Goal: Download file/media

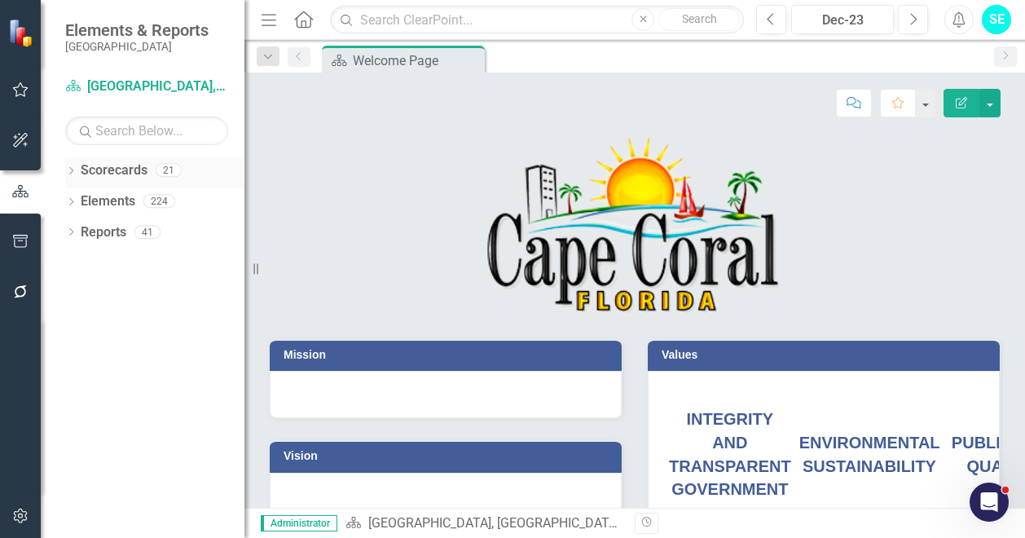
click at [68, 165] on div "Dropdown" at bounding box center [70, 172] width 11 height 14
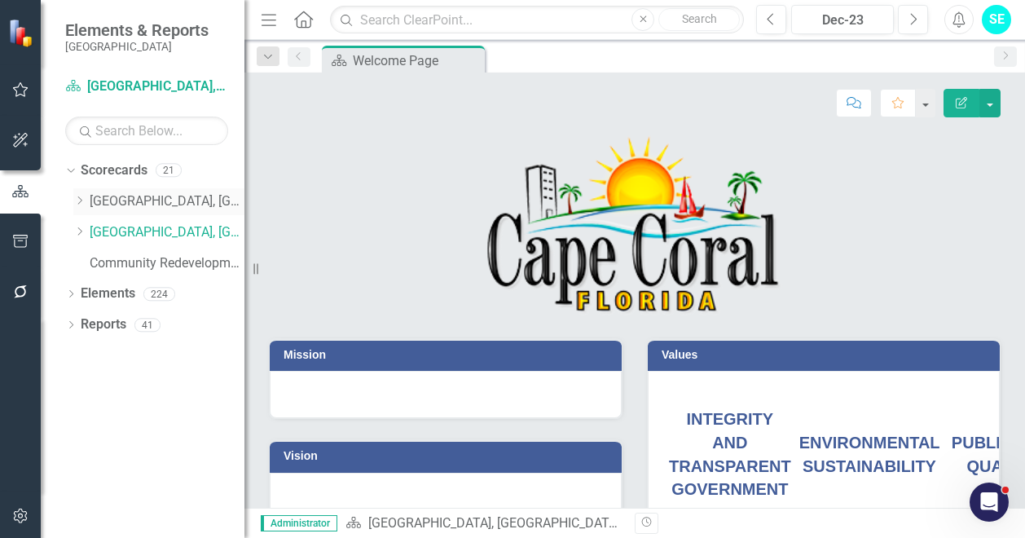
click at [139, 203] on link "[GEOGRAPHIC_DATA], [GEOGRAPHIC_DATA] Business Initiatives" at bounding box center [167, 201] width 155 height 19
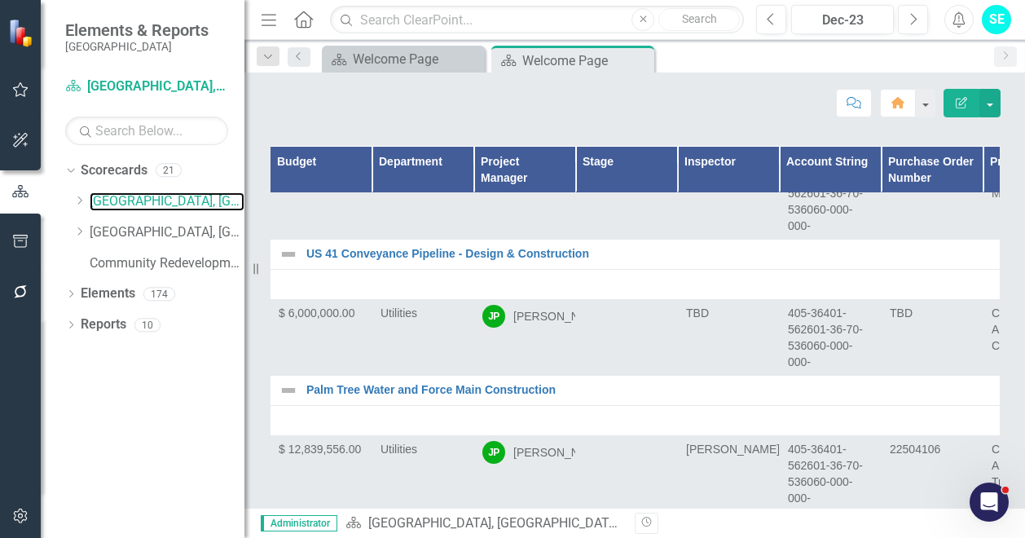
scroll to position [7331, 0]
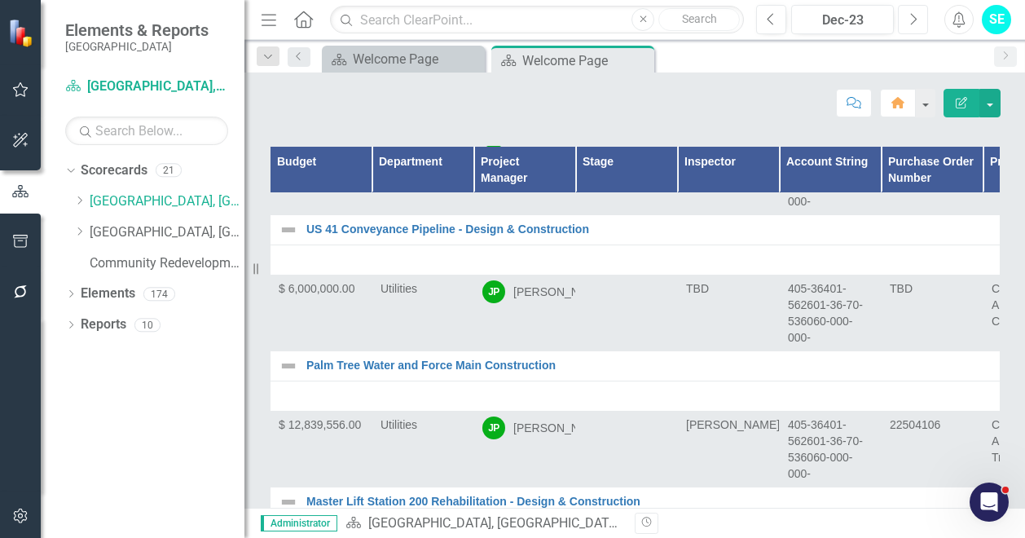
click at [920, 14] on button "Next" at bounding box center [913, 19] width 30 height 29
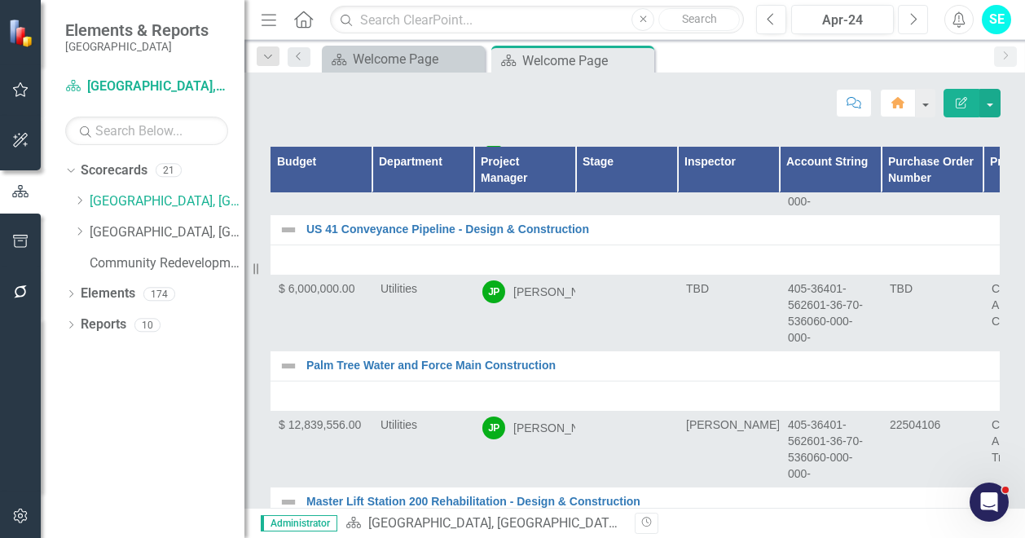
click at [920, 14] on button "Next" at bounding box center [913, 19] width 30 height 29
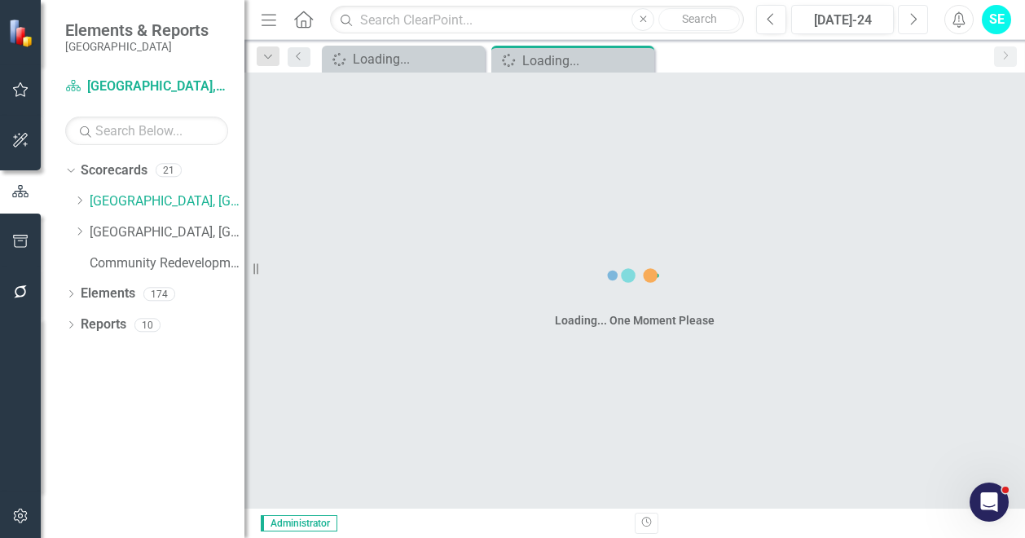
click at [920, 14] on button "Next" at bounding box center [913, 19] width 30 height 29
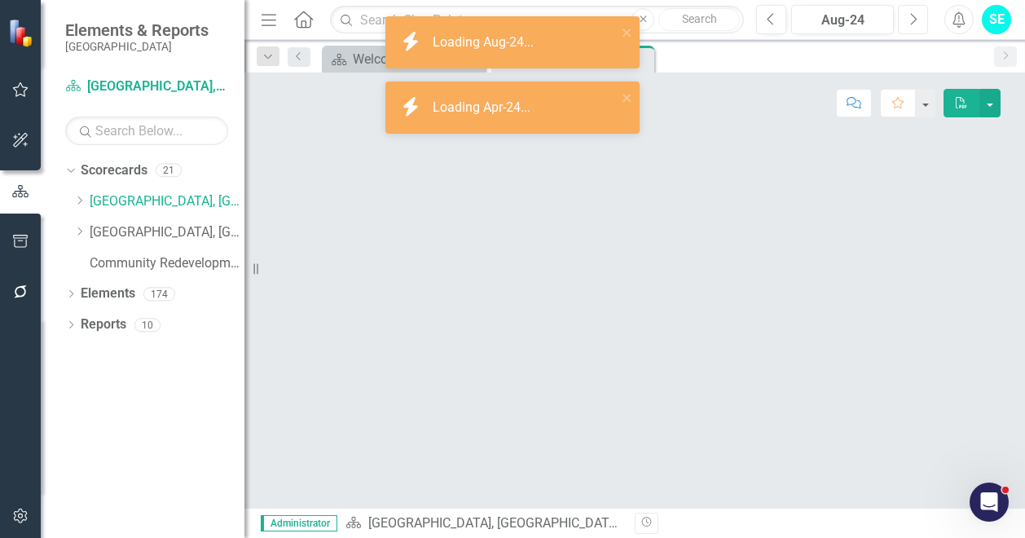
click at [920, 14] on button "Next" at bounding box center [913, 19] width 30 height 29
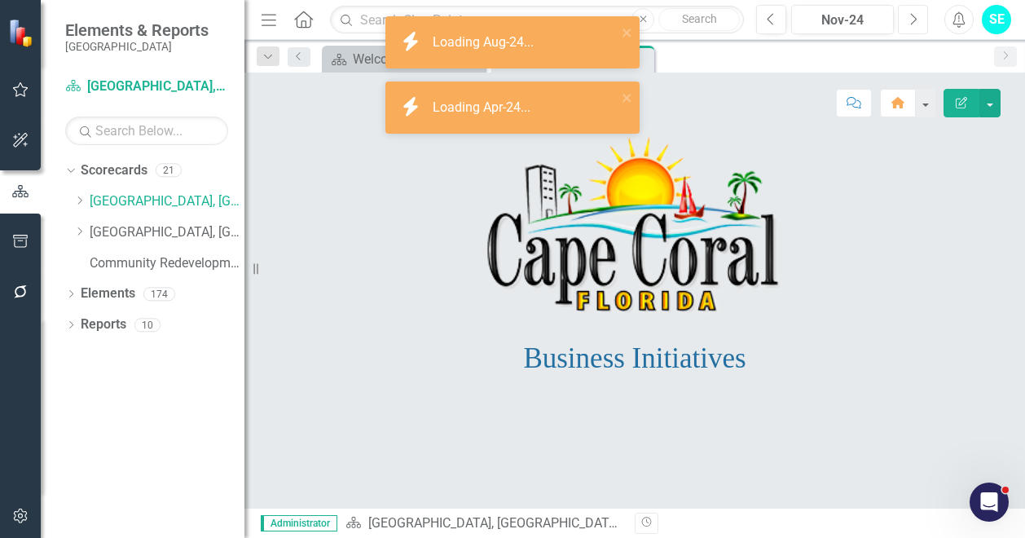
click at [920, 14] on button "Next" at bounding box center [913, 19] width 30 height 29
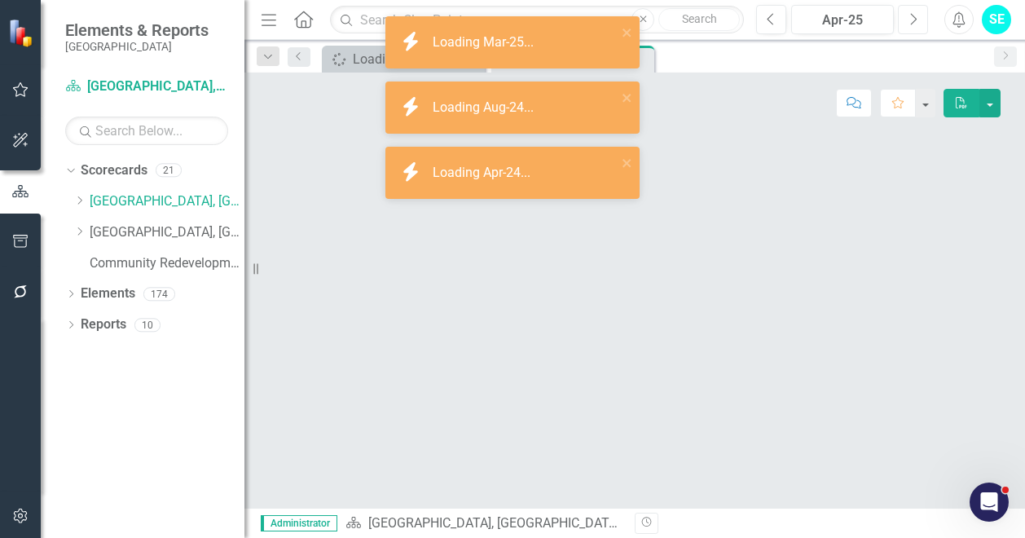
click at [920, 14] on button "Next" at bounding box center [913, 19] width 30 height 29
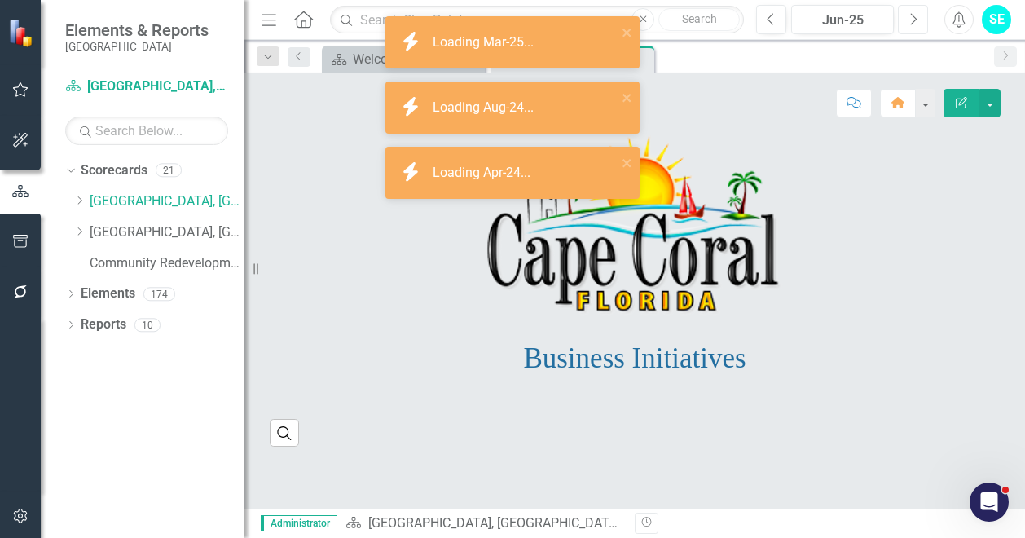
click at [920, 14] on button "Next" at bounding box center [913, 19] width 30 height 29
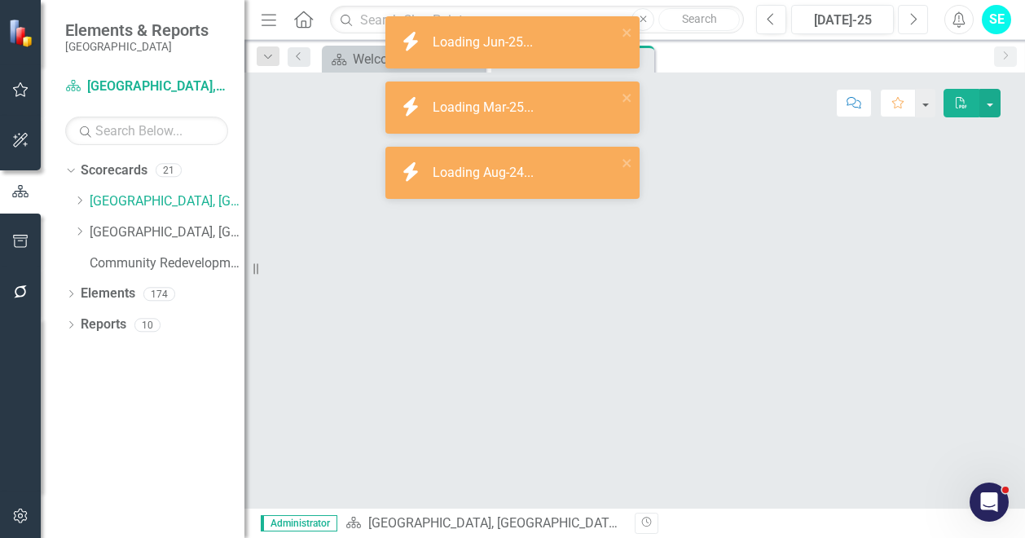
click at [920, 14] on button "Next" at bounding box center [913, 19] width 30 height 29
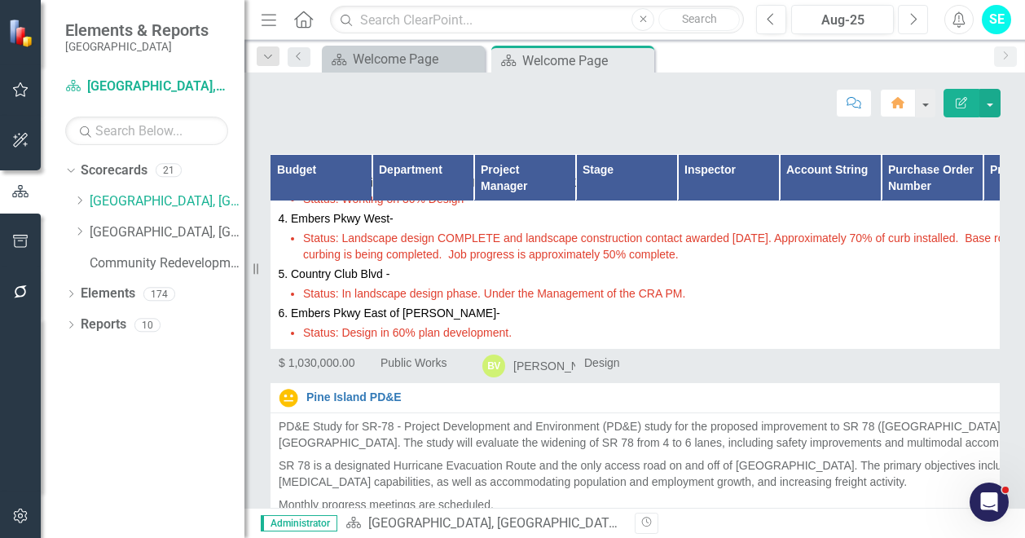
scroll to position [15236, 0]
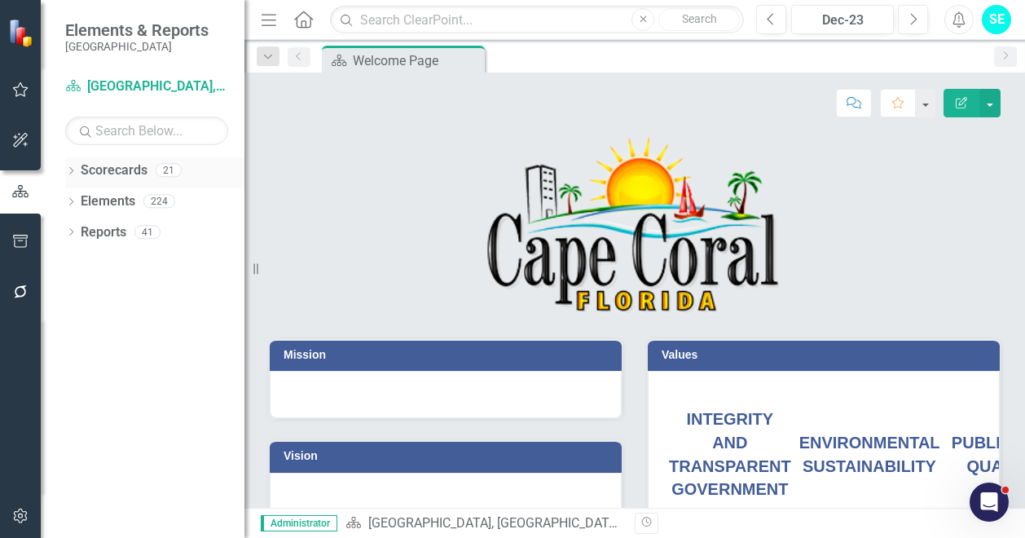
click at [88, 171] on link "Scorecards" at bounding box center [114, 170] width 67 height 19
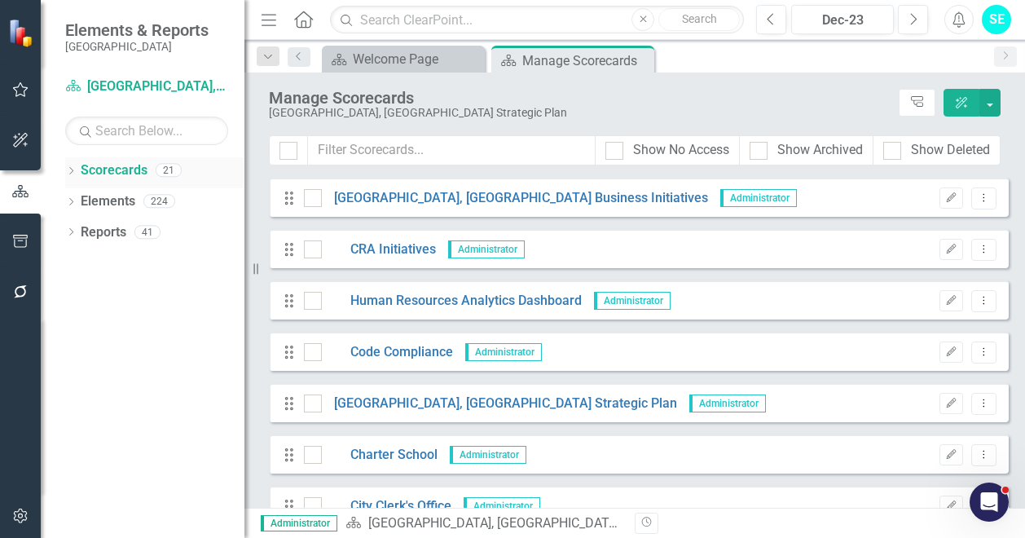
click at [71, 171] on icon "Dropdown" at bounding box center [70, 172] width 11 height 9
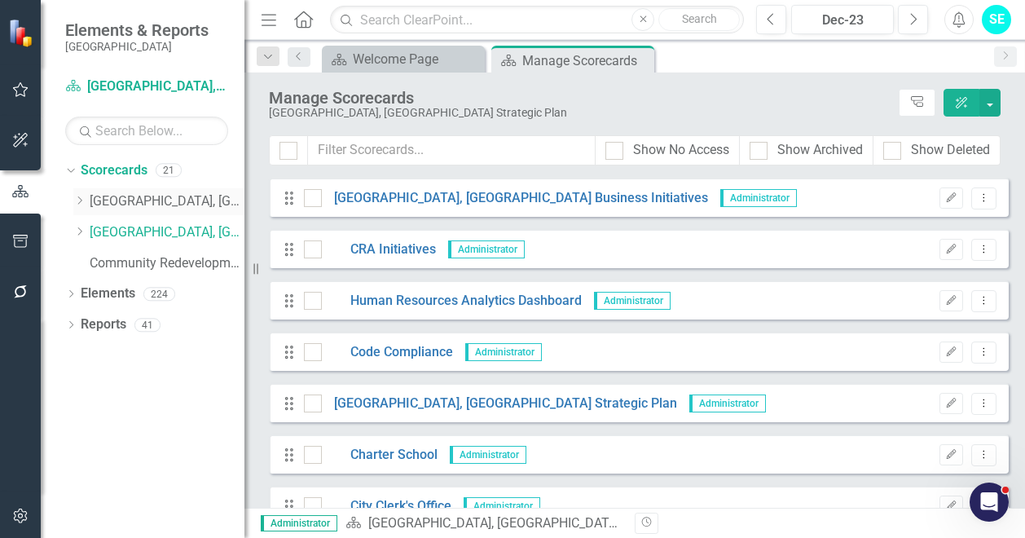
click at [109, 200] on link "[GEOGRAPHIC_DATA], [GEOGRAPHIC_DATA] Business Initiatives" at bounding box center [167, 201] width 155 height 19
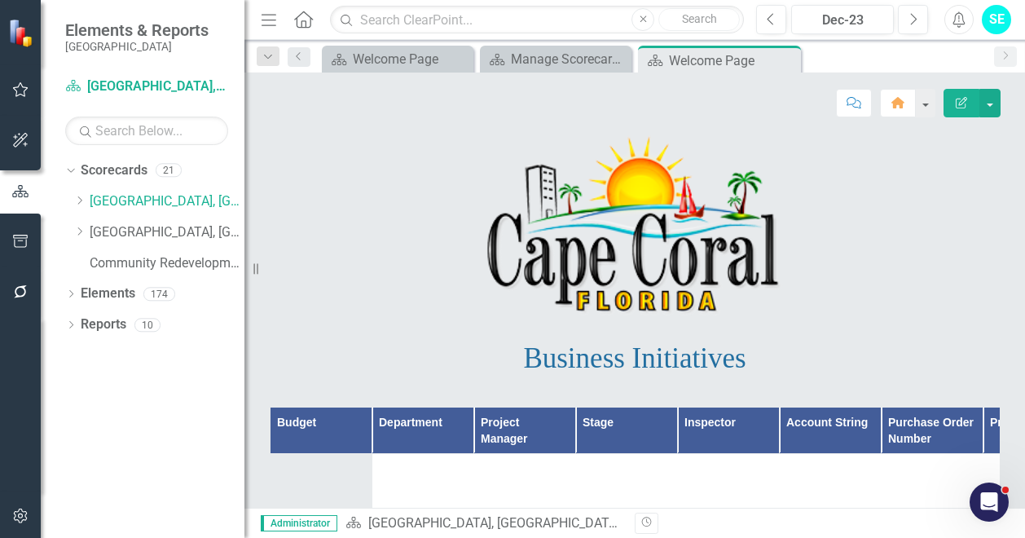
click at [70, 328] on icon "Dropdown" at bounding box center [70, 326] width 11 height 9
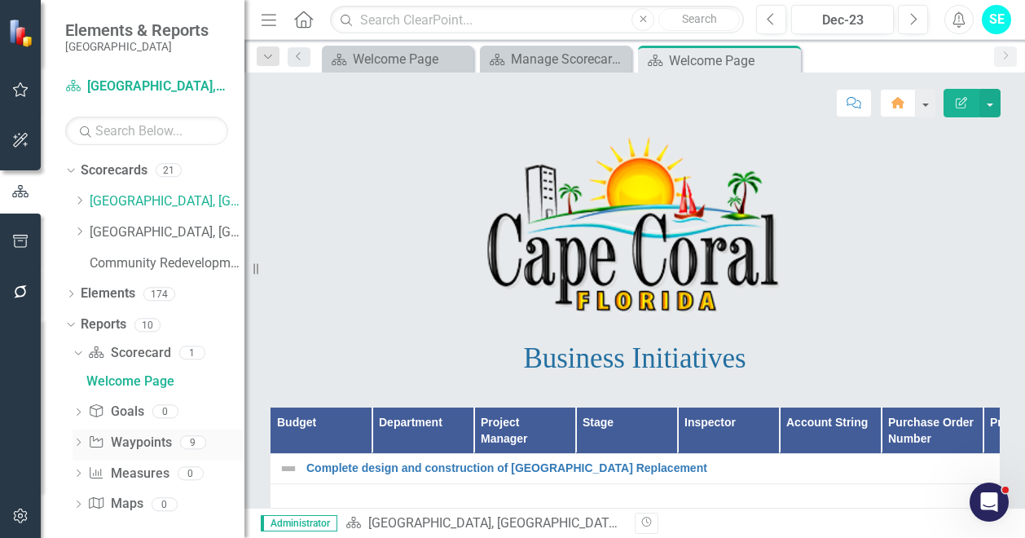
click at [77, 444] on icon "Dropdown" at bounding box center [77, 443] width 11 height 9
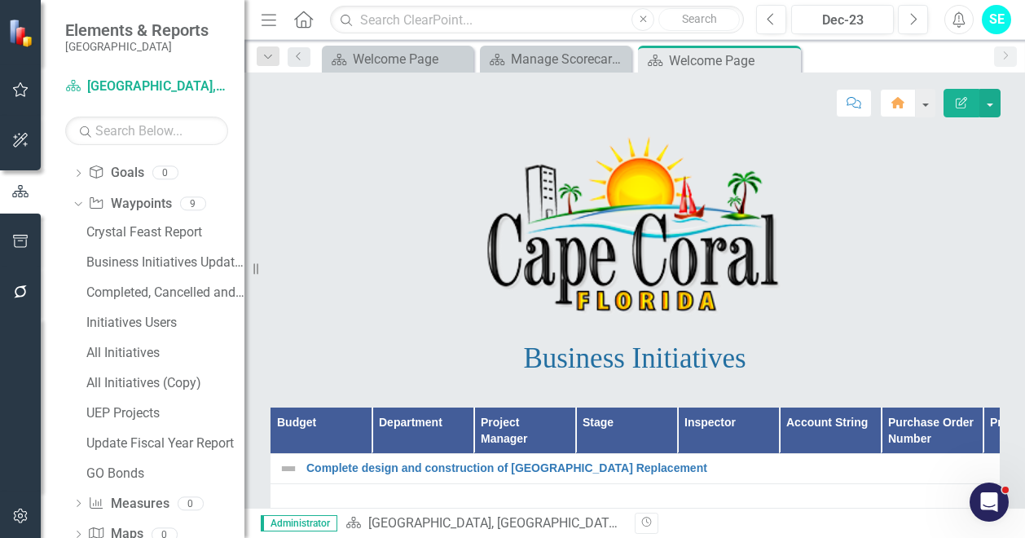
scroll to position [226, 0]
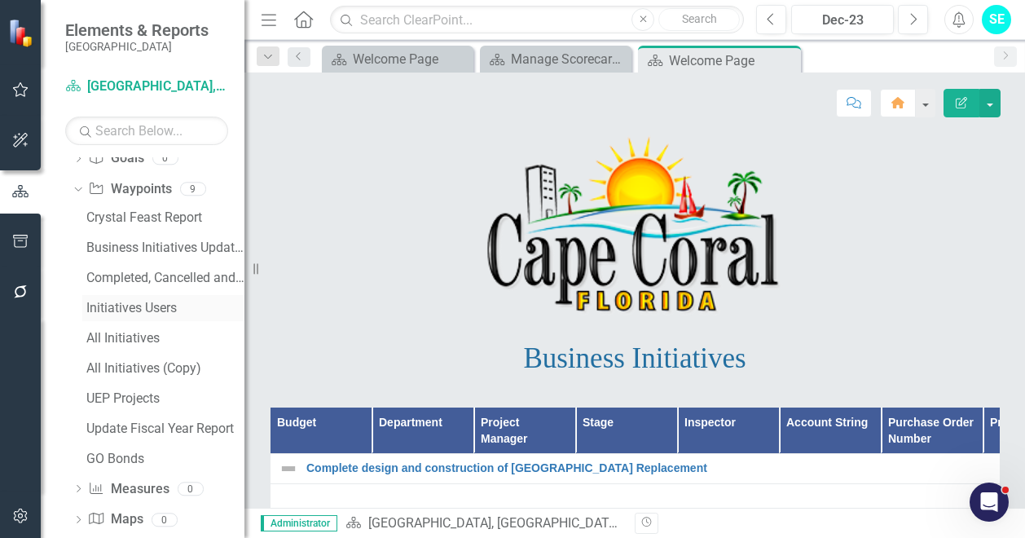
click at [135, 301] on div "Initiatives Users" at bounding box center [165, 308] width 158 height 15
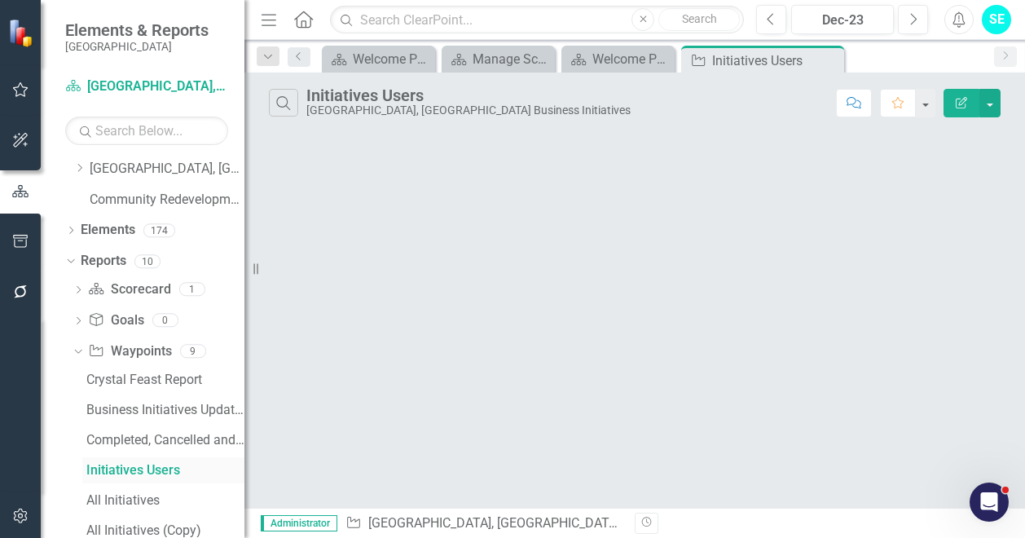
scroll to position [8, 0]
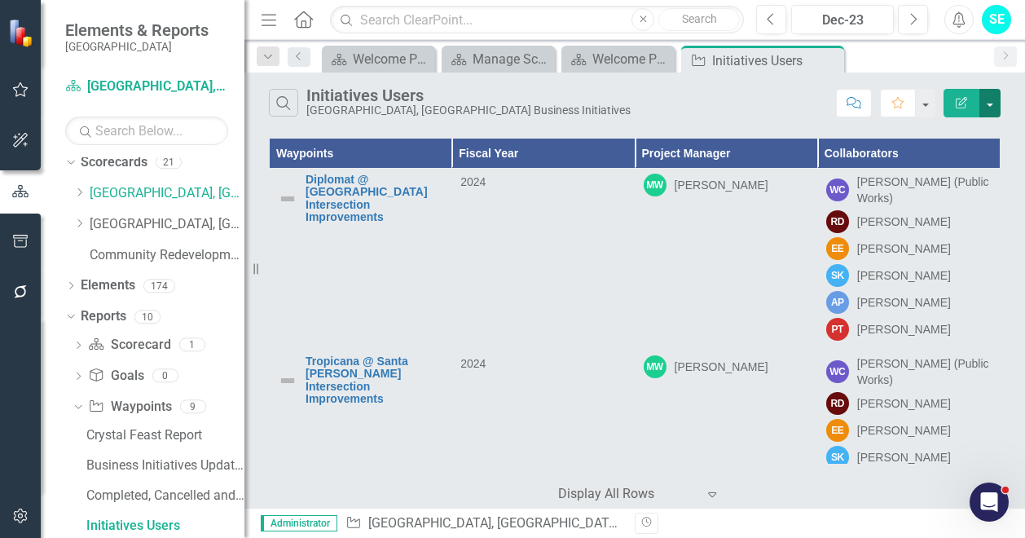
click at [994, 99] on button "button" at bounding box center [989, 103] width 21 height 29
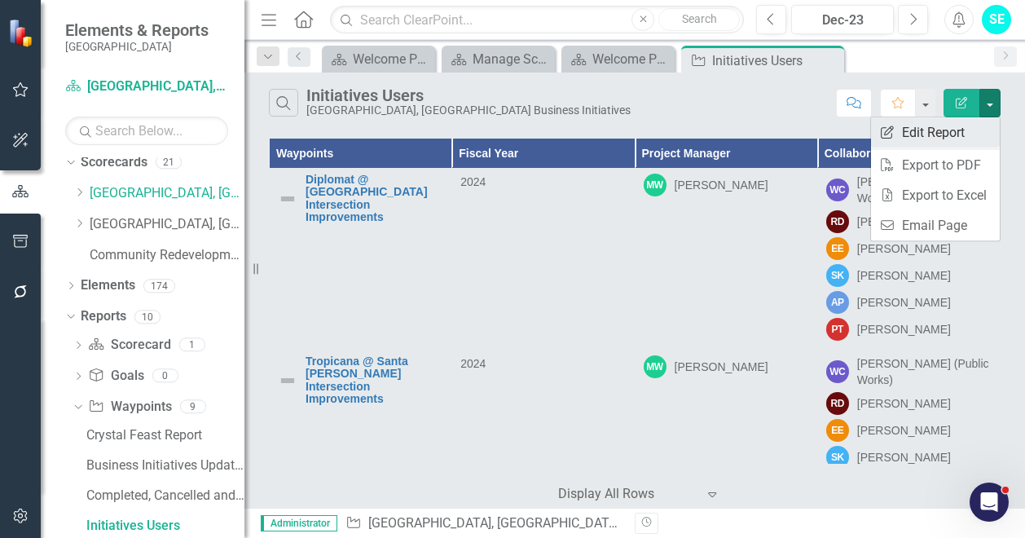
click at [945, 132] on link "Edit Report Edit Report" at bounding box center [935, 132] width 129 height 30
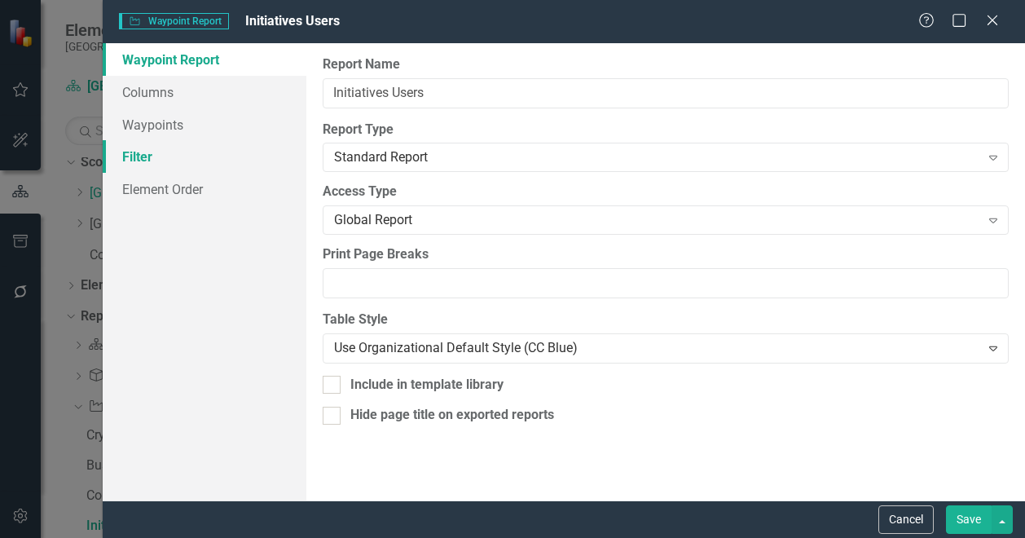
click at [187, 149] on link "Filter" at bounding box center [205, 156] width 204 height 33
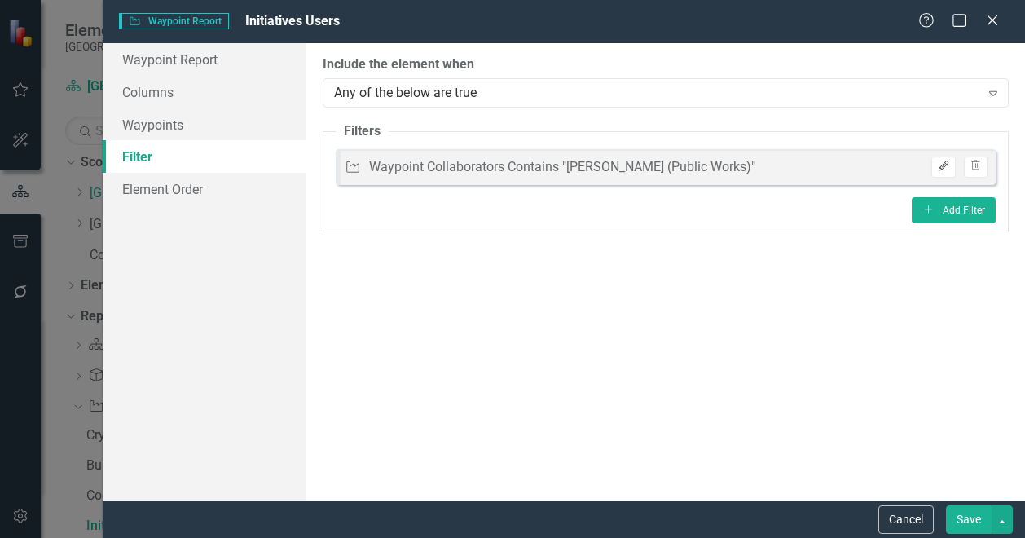
click at [946, 165] on icon "Edit" at bounding box center [943, 166] width 12 height 10
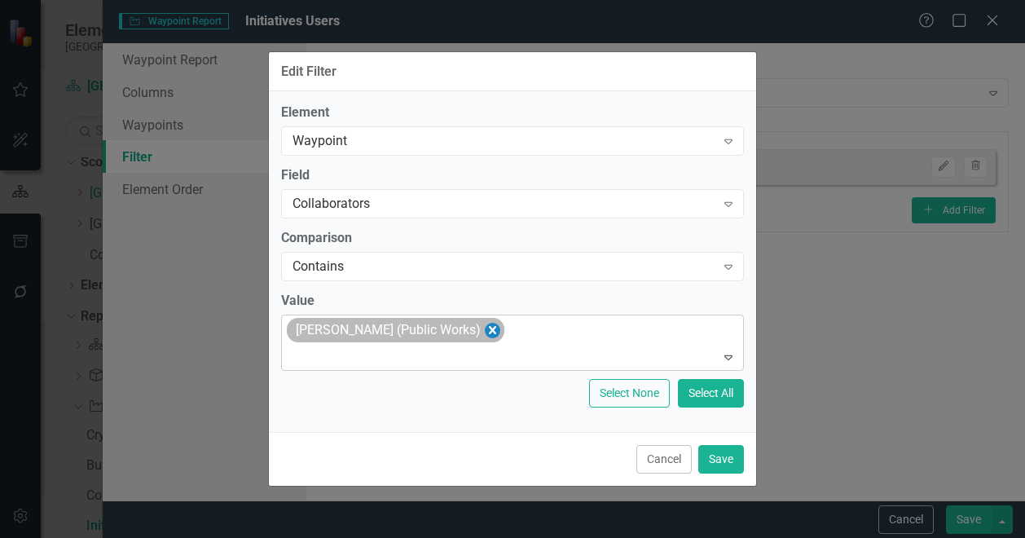
click at [485, 327] on icon "Remove William Corbett (Public Works)" at bounding box center [492, 330] width 15 height 20
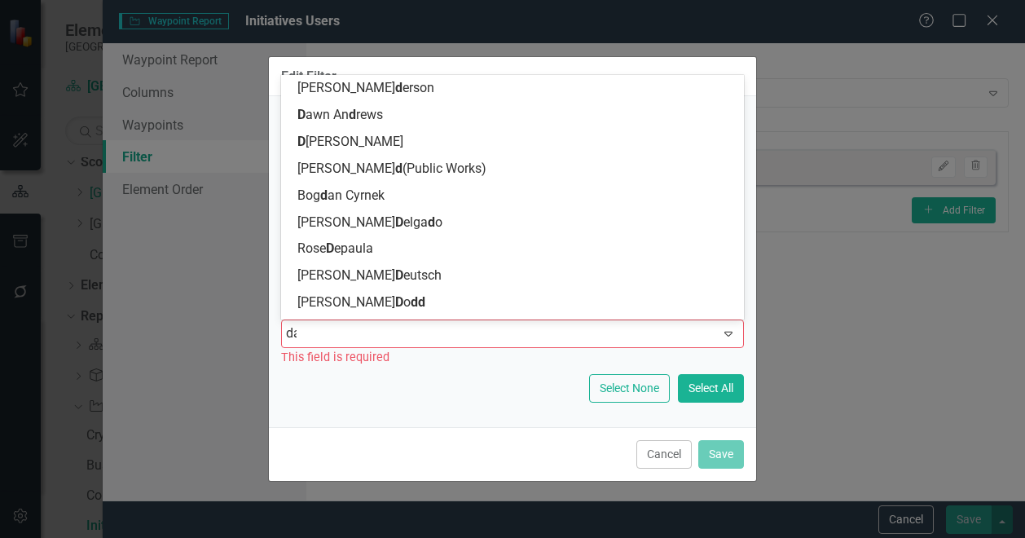
type input "dam"
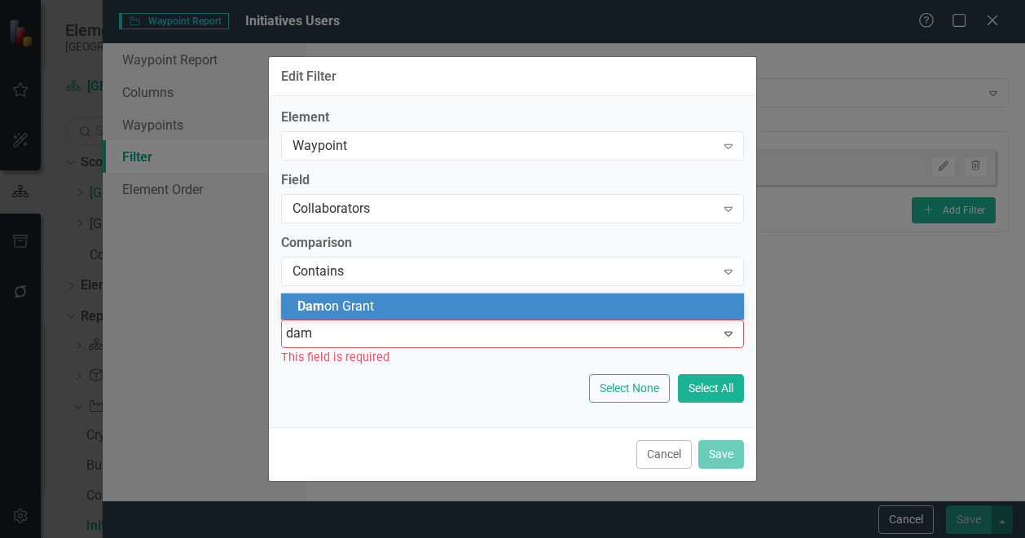
click at [476, 310] on div "Dam on Grant" at bounding box center [515, 306] width 437 height 19
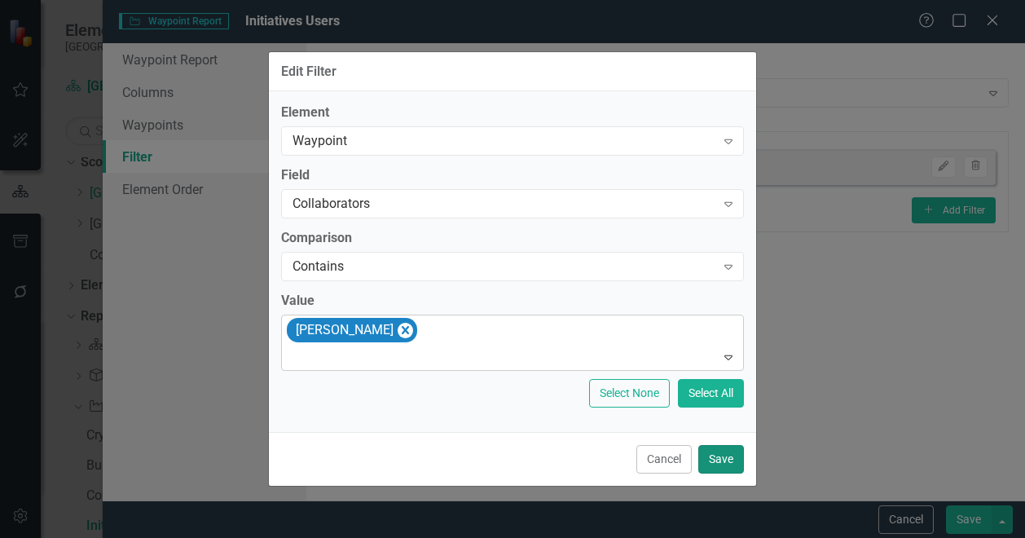
click at [722, 468] on button "Save" at bounding box center [721, 459] width 46 height 29
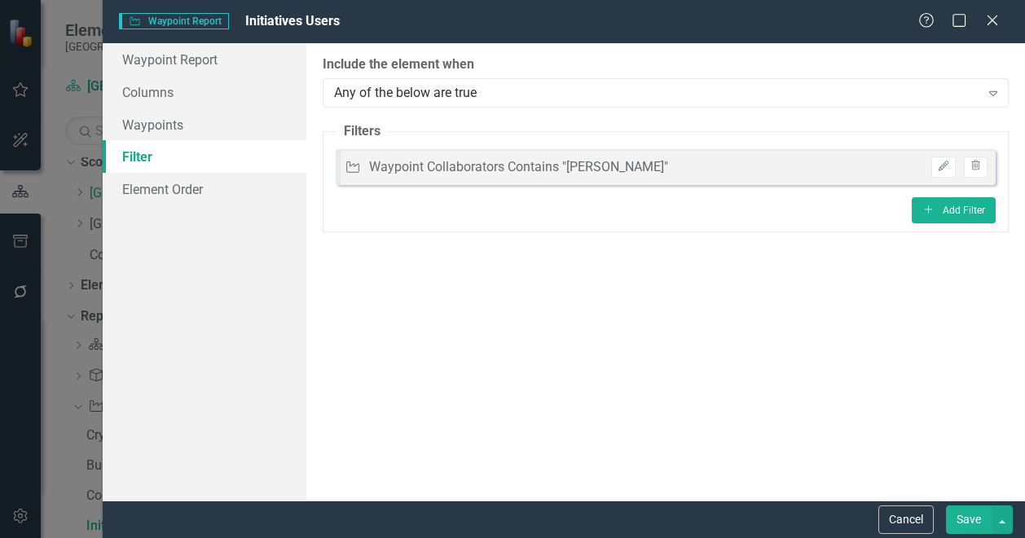
click at [958, 520] on button "Save" at bounding box center [969, 519] width 46 height 29
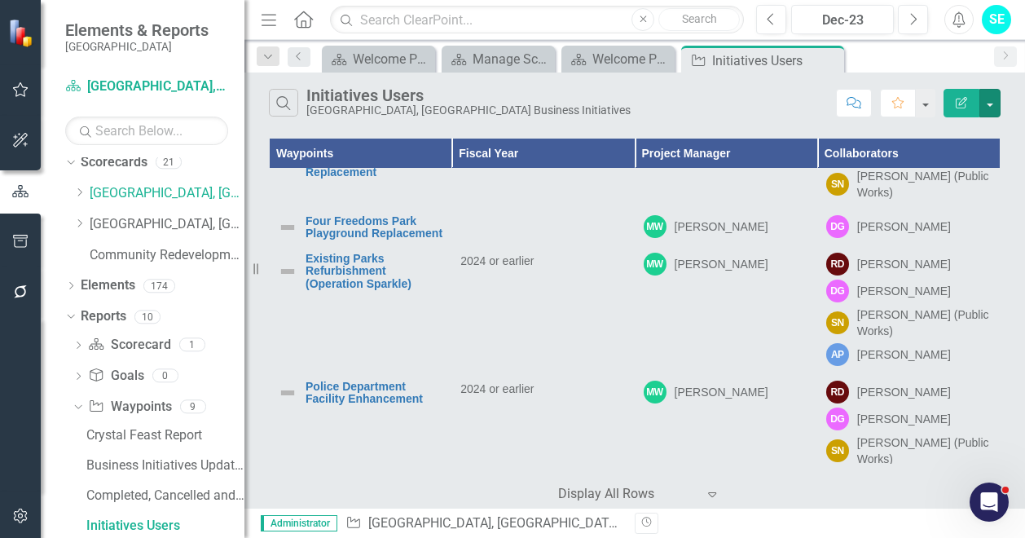
scroll to position [0, 0]
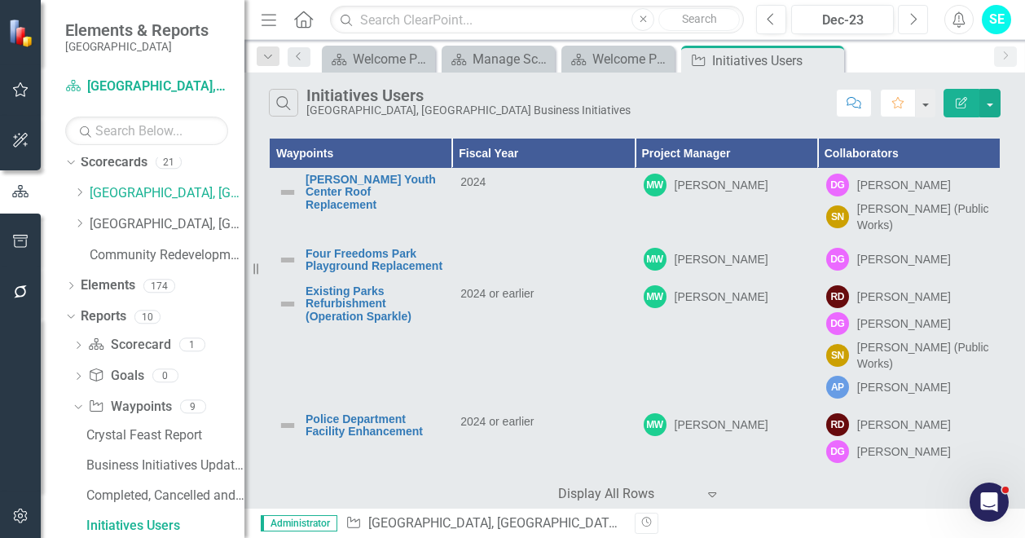
click at [919, 30] on button "Next" at bounding box center [913, 19] width 30 height 29
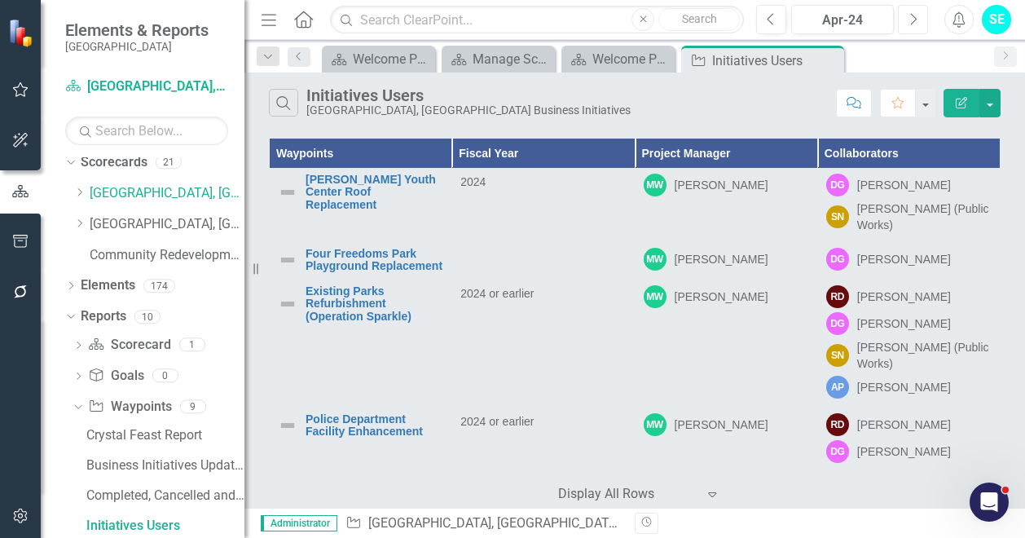
click at [919, 30] on button "Next" at bounding box center [913, 19] width 30 height 29
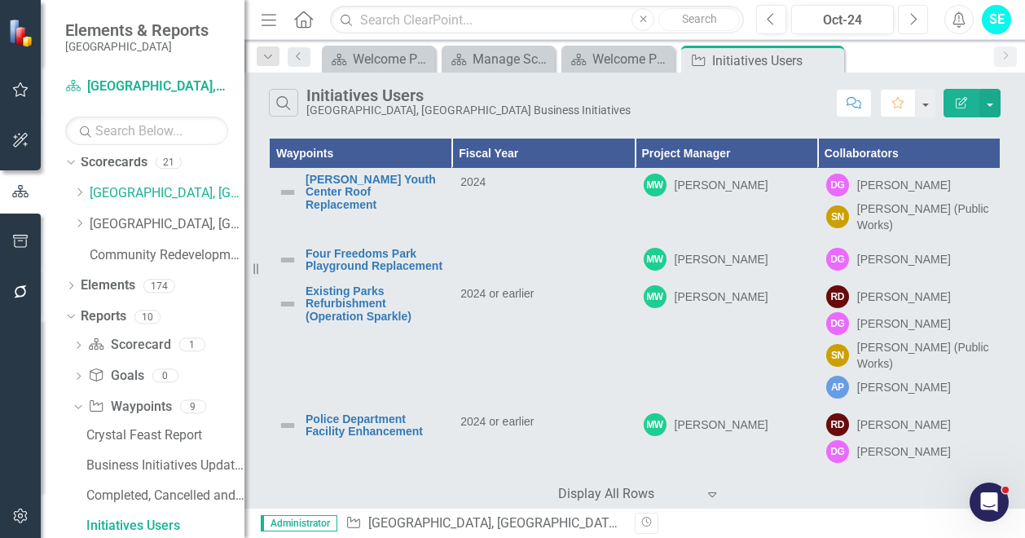
click at [919, 30] on button "Next" at bounding box center [913, 19] width 30 height 29
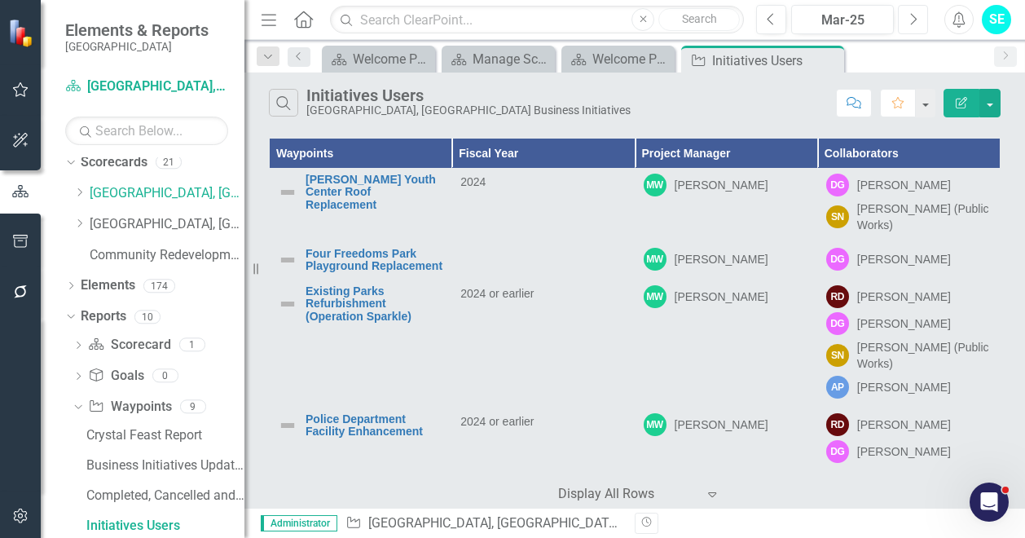
click at [919, 30] on button "Next" at bounding box center [913, 19] width 30 height 29
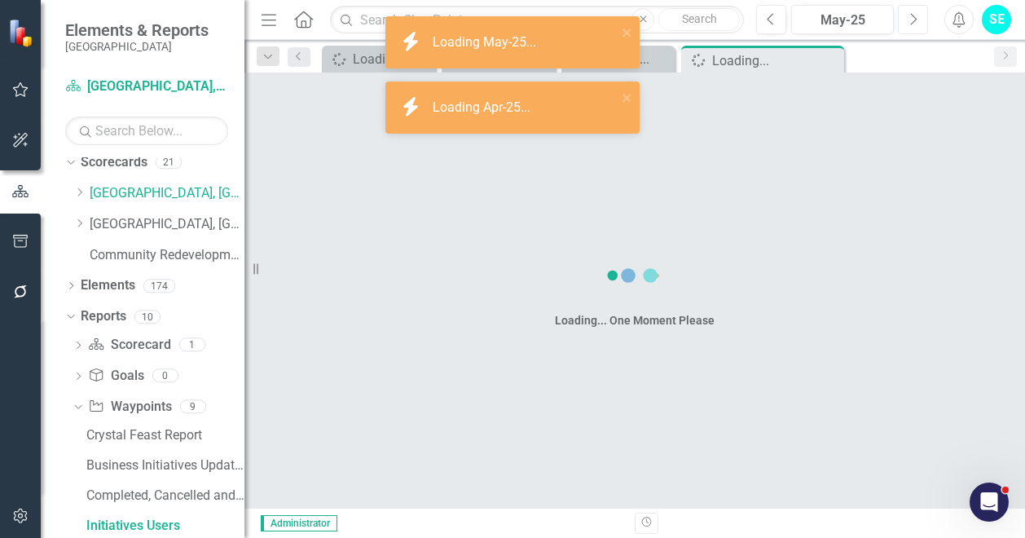
click at [919, 30] on button "Next" at bounding box center [913, 19] width 30 height 29
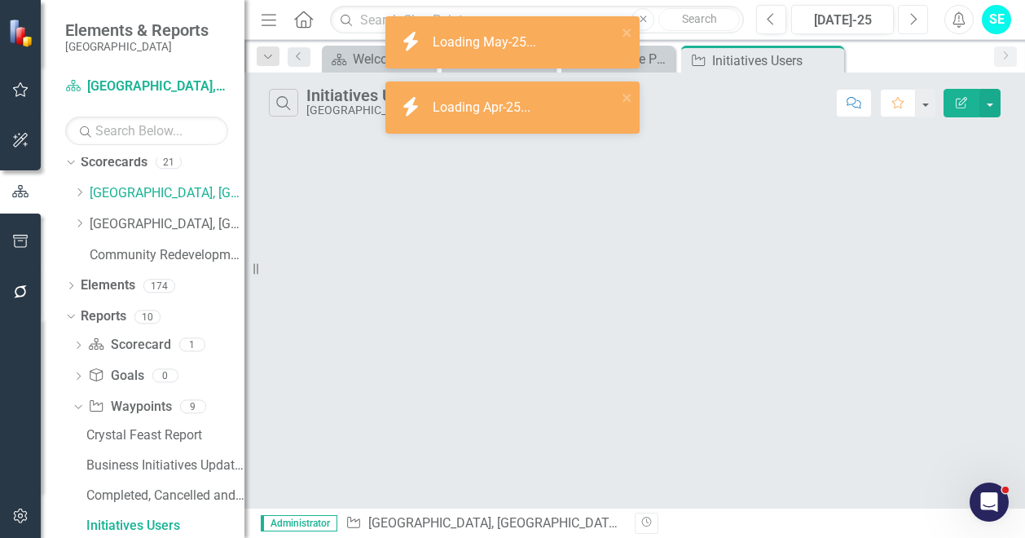
click at [919, 30] on button "Next" at bounding box center [913, 19] width 30 height 29
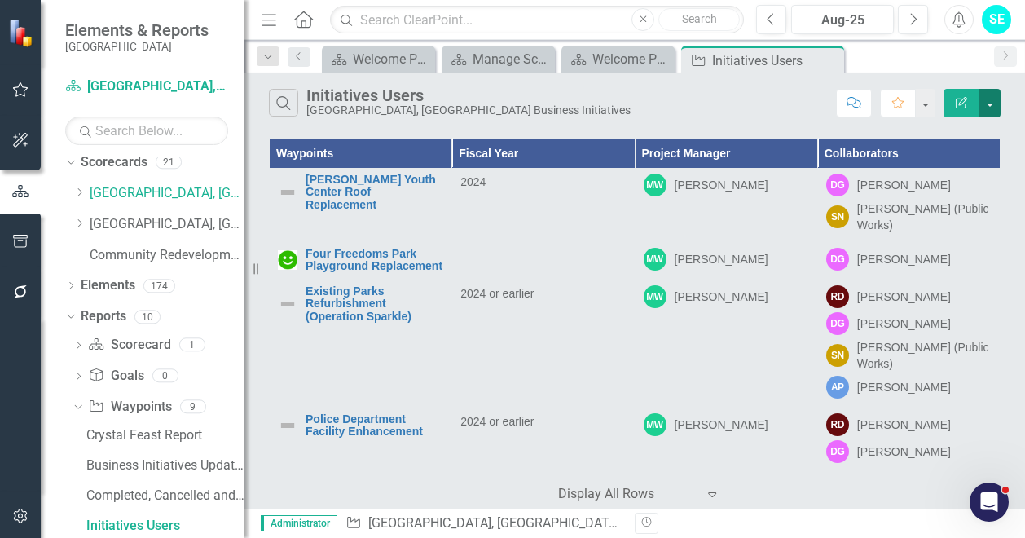
click at [996, 105] on button "button" at bounding box center [989, 103] width 21 height 29
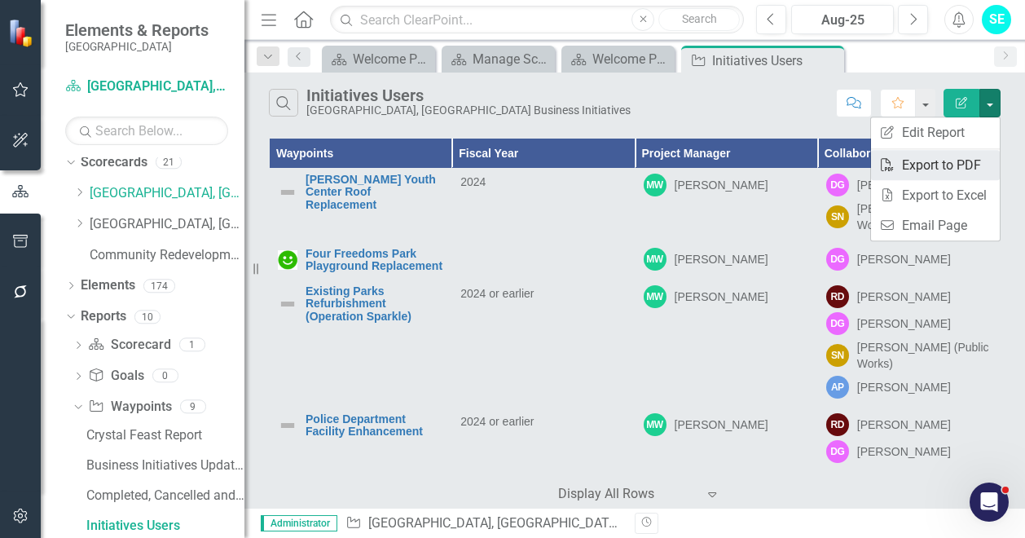
click at [972, 160] on link "PDF Export to PDF" at bounding box center [935, 165] width 129 height 30
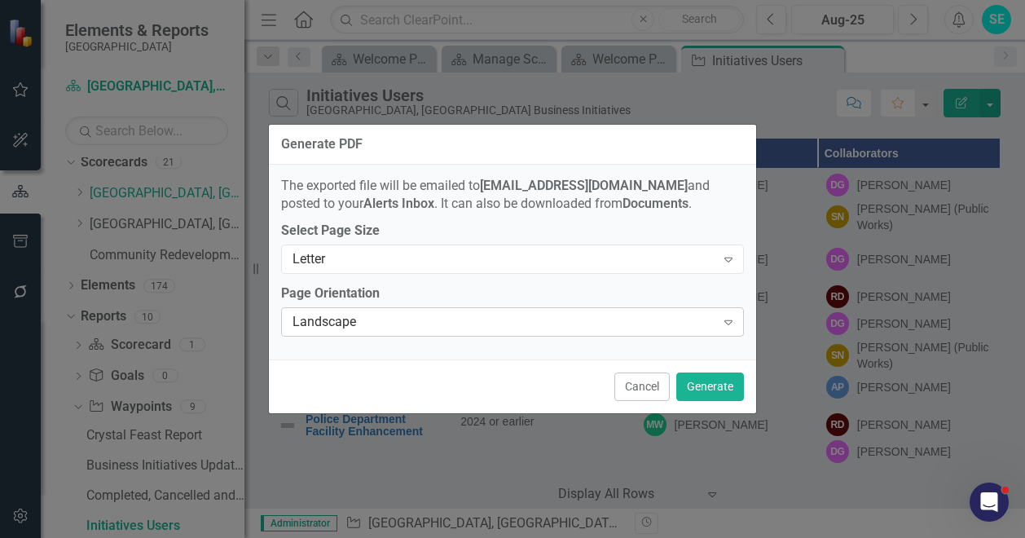
click at [641, 323] on div "Landscape" at bounding box center [503, 322] width 423 height 19
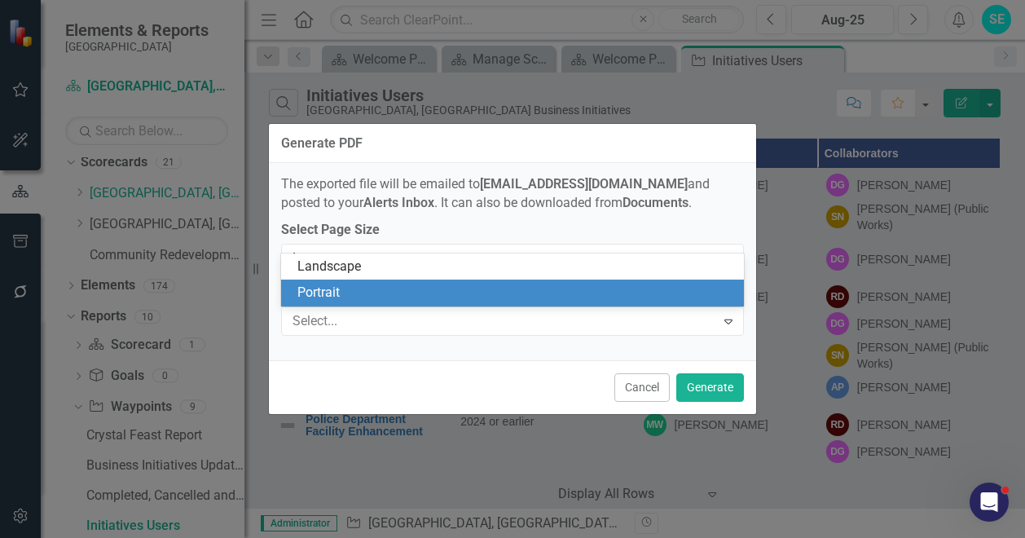
click at [619, 290] on div "Portrait" at bounding box center [515, 292] width 437 height 19
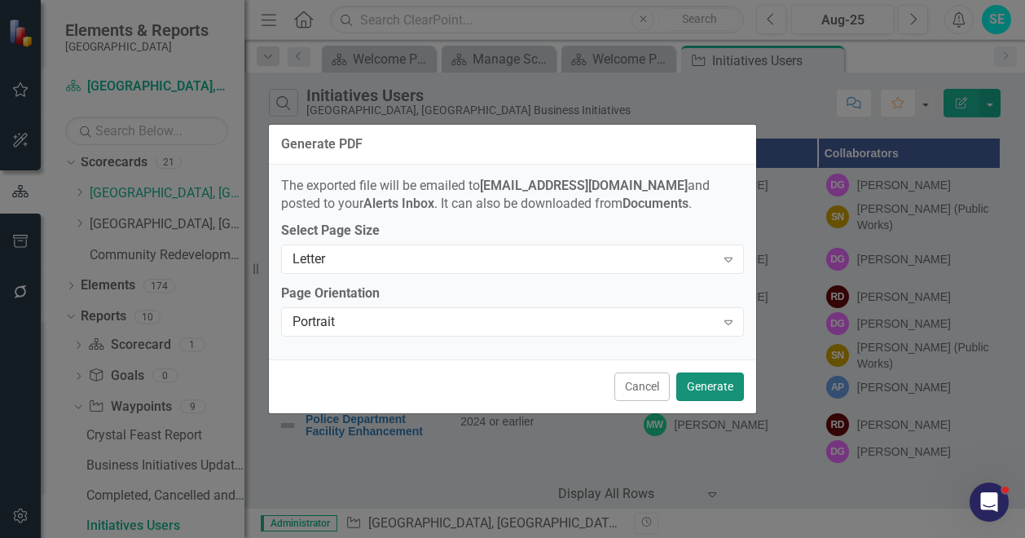
click at [714, 388] on button "Generate" at bounding box center [710, 386] width 68 height 29
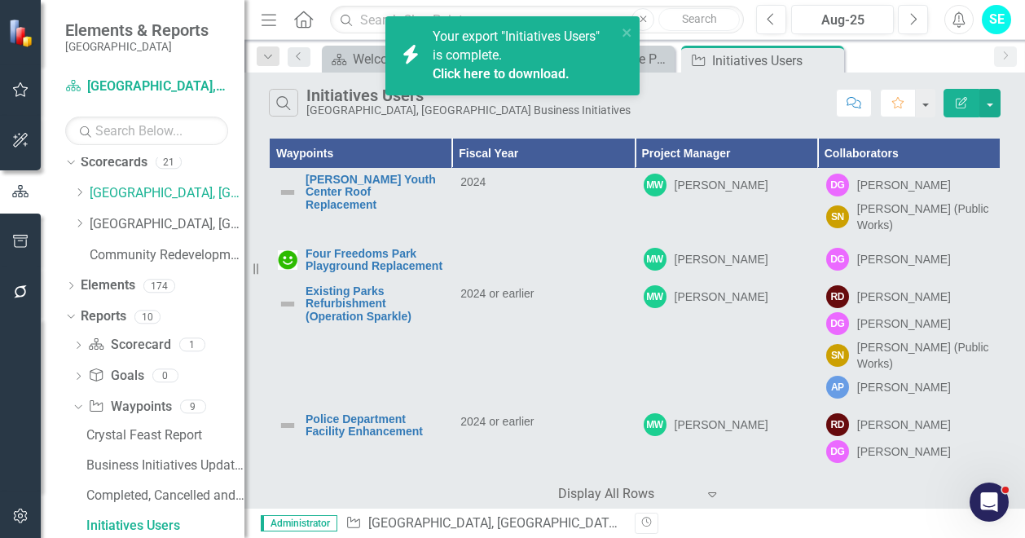
click at [490, 77] on link "Click here to download." at bounding box center [501, 73] width 137 height 15
